Goal: Task Accomplishment & Management: Use online tool/utility

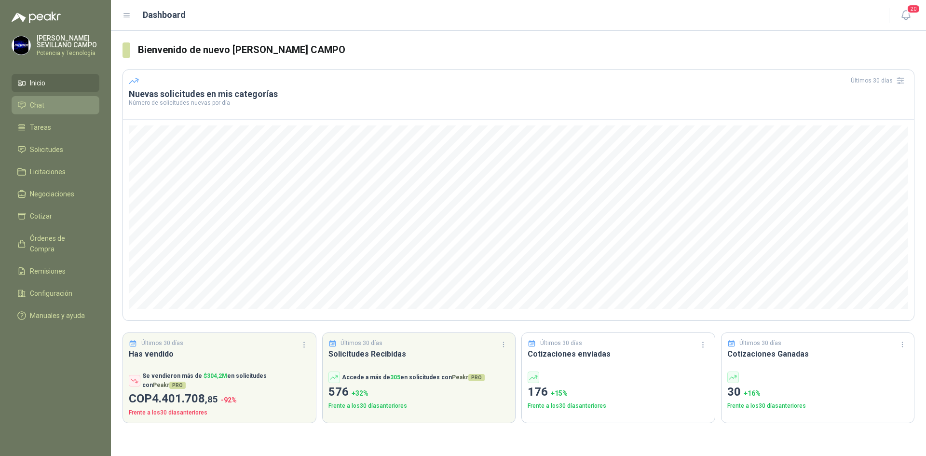
click at [42, 105] on span "Chat" at bounding box center [37, 105] width 14 height 11
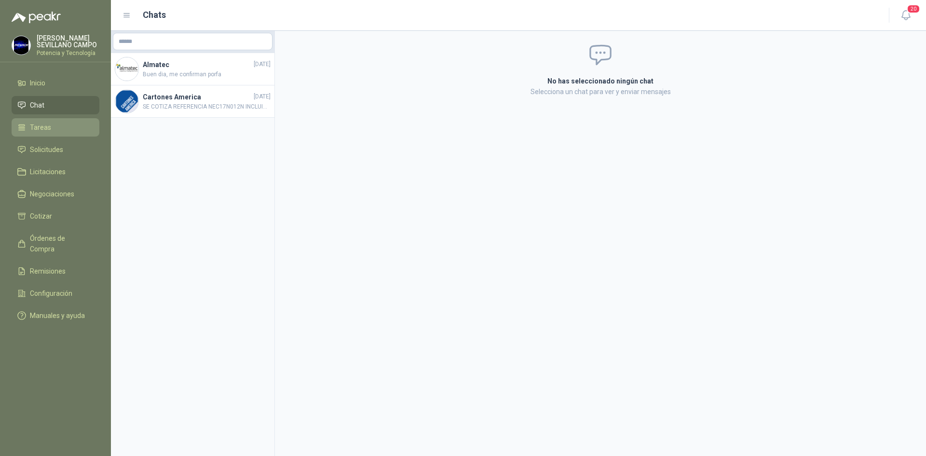
click at [54, 132] on li "Tareas" at bounding box center [55, 127] width 76 height 11
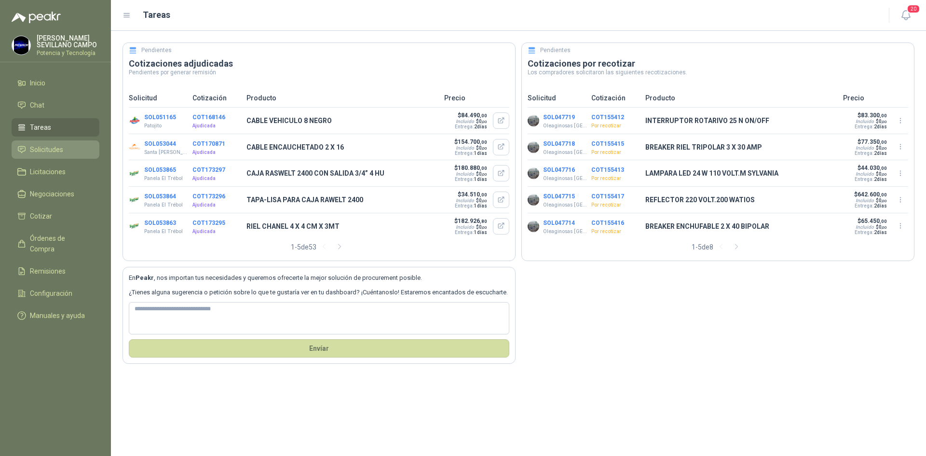
click at [55, 150] on span "Solicitudes" at bounding box center [46, 149] width 33 height 11
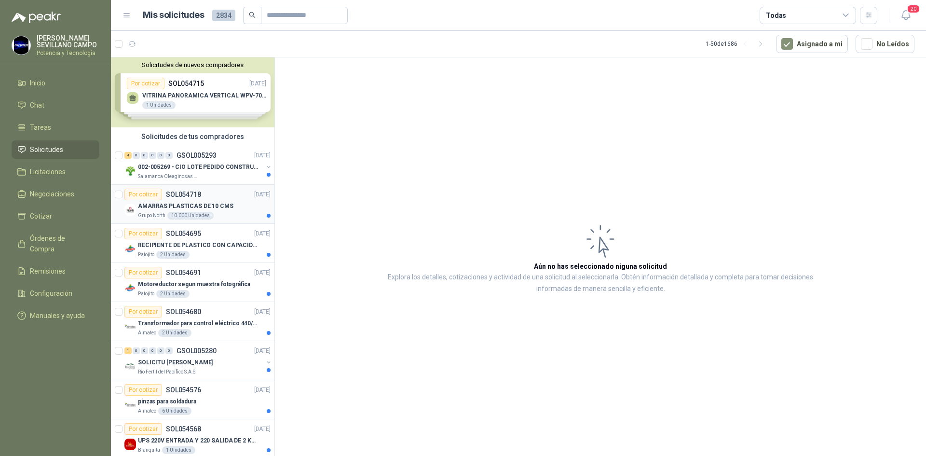
click at [187, 193] on p "SOL054718" at bounding box center [183, 194] width 35 height 7
click at [155, 192] on div "Por cotizar" at bounding box center [143, 195] width 38 height 12
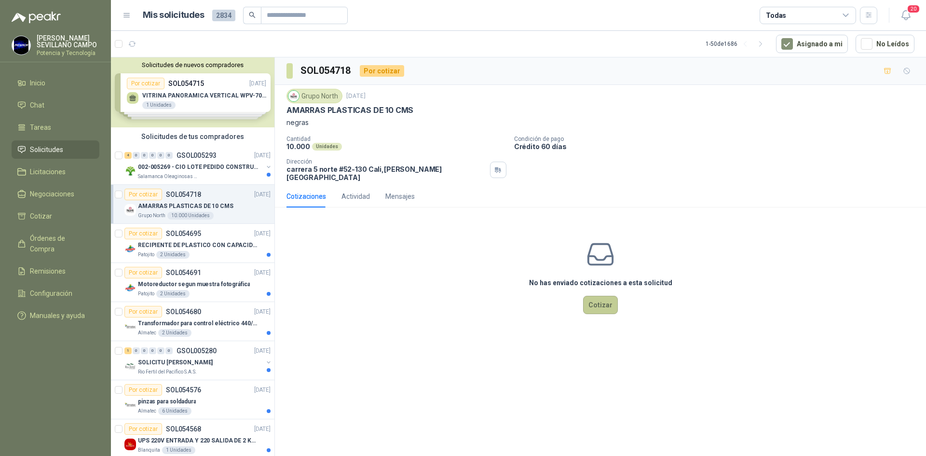
click at [601, 296] on button "Cotizar" at bounding box center [600, 305] width 35 height 18
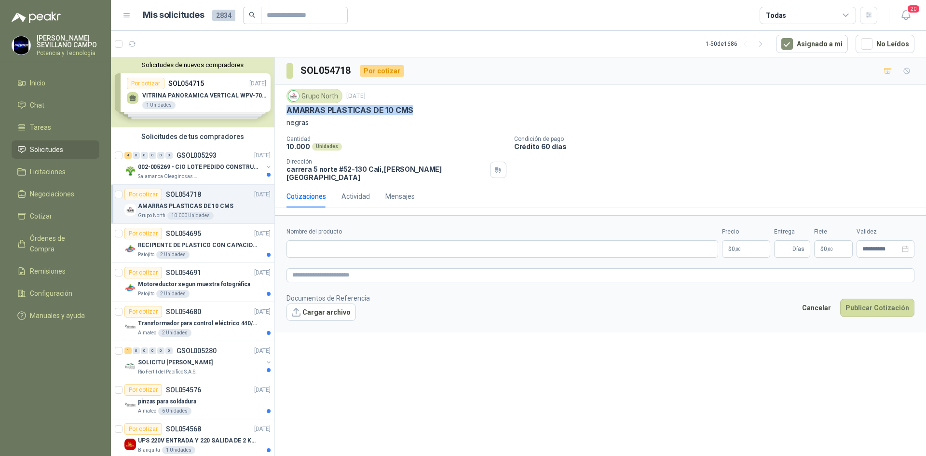
drag, startPoint x: 421, startPoint y: 109, endPoint x: 285, endPoint y: 114, distance: 136.6
click at [285, 114] on div "Grupo North [DATE] AMARRAS PLASTICAS DE 10 CMS negras Cantidad 10.000 Unidades …" at bounding box center [600, 135] width 651 height 100
copy p "AMARRAS PLASTICAS DE 10 CMS"
click at [354, 240] on input "Nombre del producto" at bounding box center [502, 248] width 432 height 17
paste input "**********"
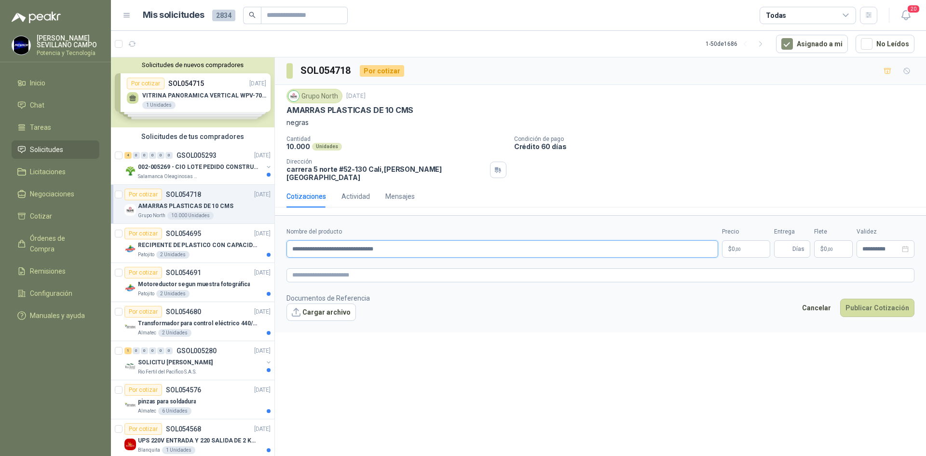
type input "**********"
click at [751, 245] on p "$ 0 ,00" at bounding box center [746, 248] width 48 height 17
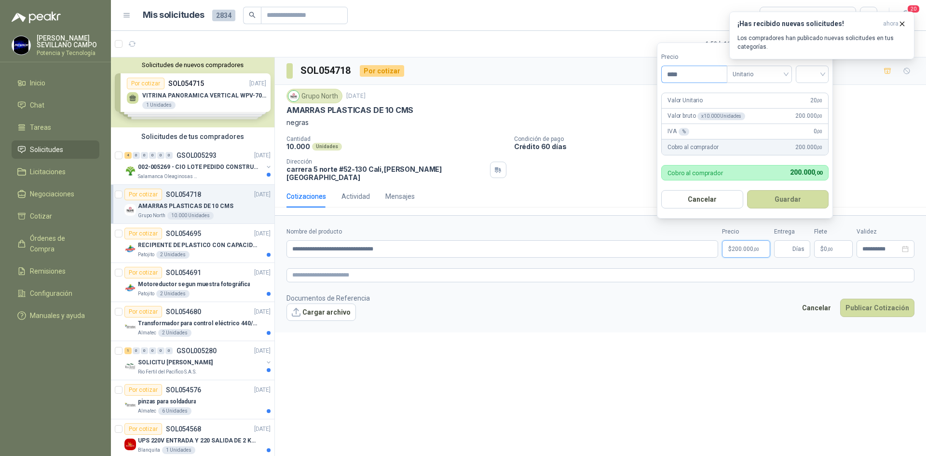
type input "****"
click at [792, 200] on button "Guardar" at bounding box center [789, 199] width 83 height 18
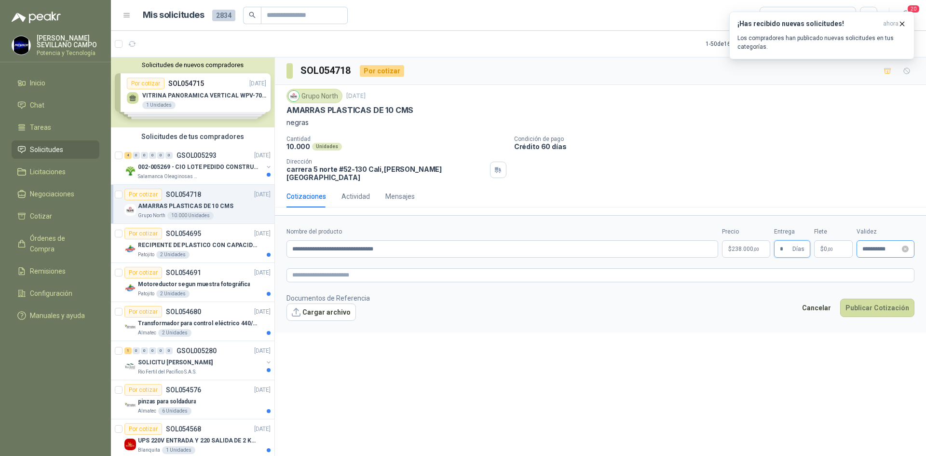
type input "*"
click at [885, 246] on input "**********" at bounding box center [881, 249] width 38 height 6
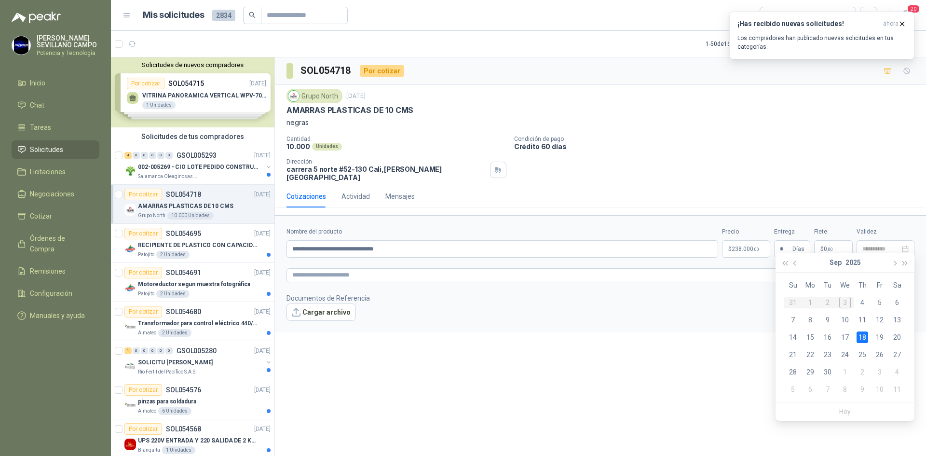
click at [865, 339] on div "18" at bounding box center [862, 337] width 12 height 12
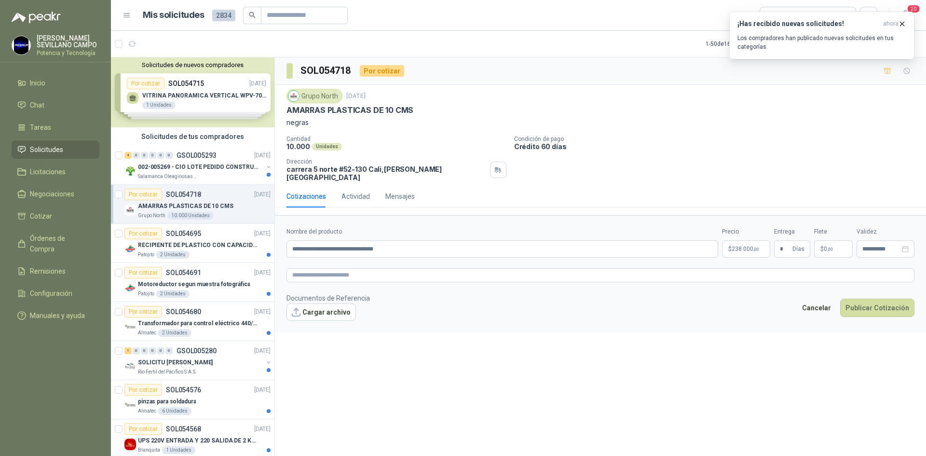
type input "**********"
click at [342, 303] on button "Cargar archivo" at bounding box center [320, 311] width 69 height 17
click at [905, 26] on icon "button" at bounding box center [902, 24] width 8 height 8
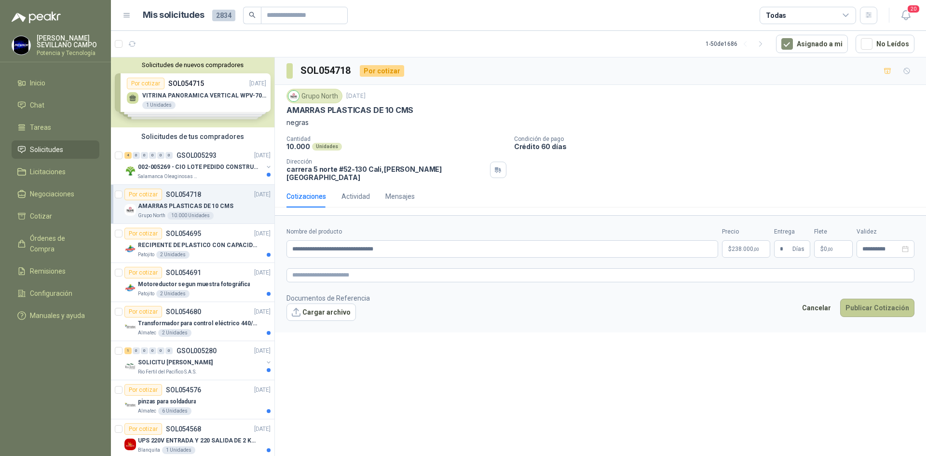
click at [868, 303] on button "Publicar Cotización" at bounding box center [877, 307] width 74 height 18
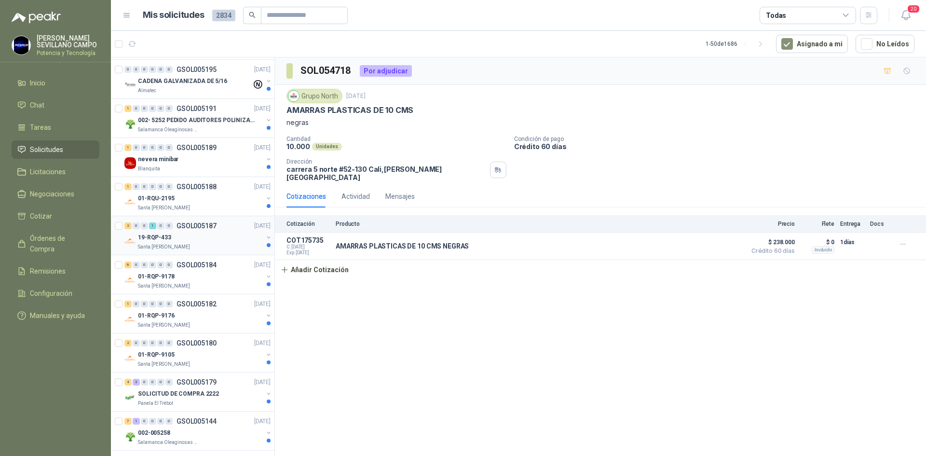
scroll to position [1495, 0]
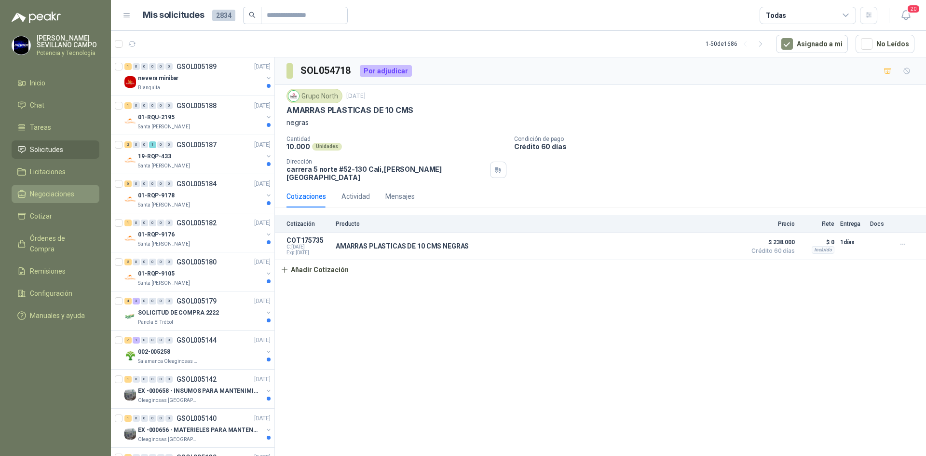
click at [54, 195] on span "Negociaciones" at bounding box center [52, 194] width 44 height 11
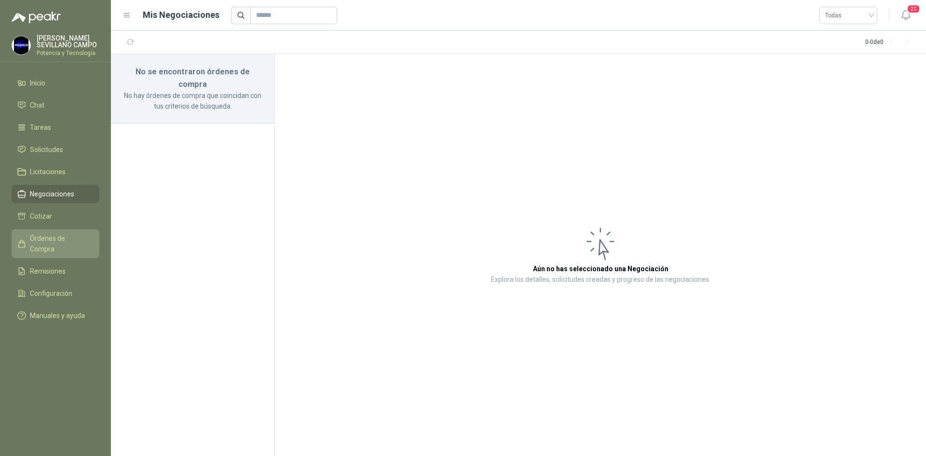
click at [62, 235] on span "Órdenes de Compra" at bounding box center [60, 243] width 60 height 21
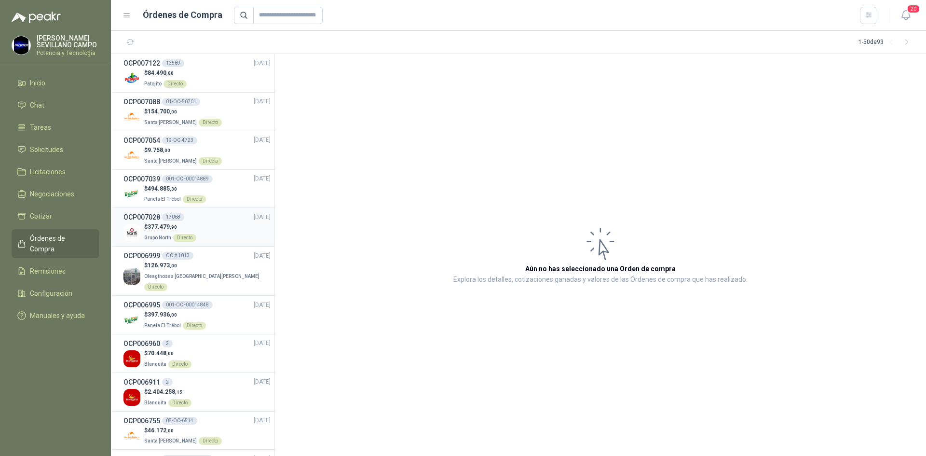
click at [179, 230] on p "$ 377.479 ,90" at bounding box center [170, 226] width 52 height 9
